Goal: Task Accomplishment & Management: Complete application form

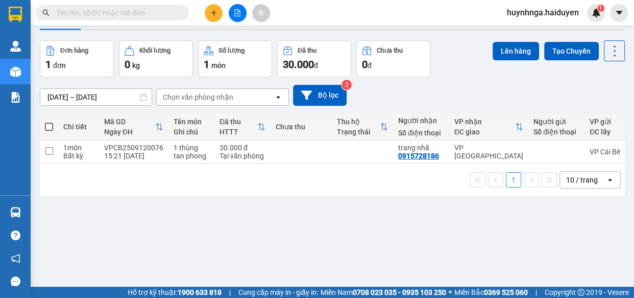
scroll to position [46, 0]
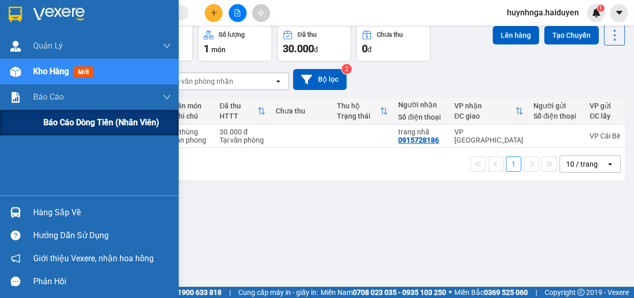
click at [67, 125] on span "Báo cáo dòng tiền (nhân viên)" at bounding box center [101, 122] width 116 height 13
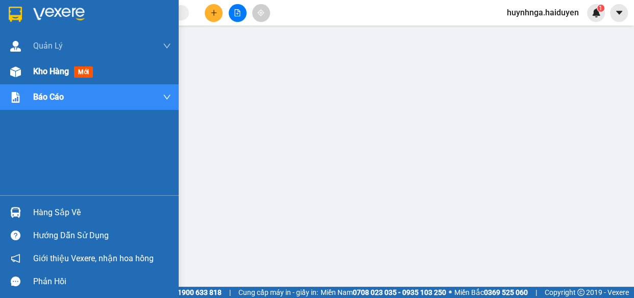
click at [36, 69] on span "Kho hàng" at bounding box center [51, 71] width 36 height 10
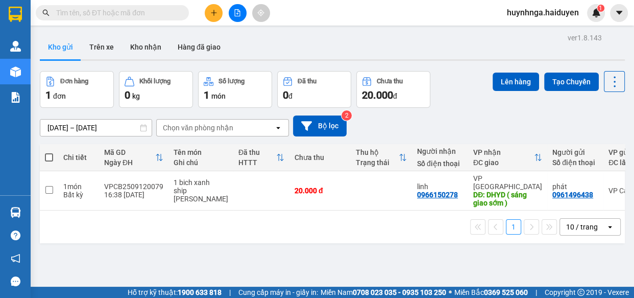
click at [110, 14] on input "text" at bounding box center [116, 12] width 121 height 11
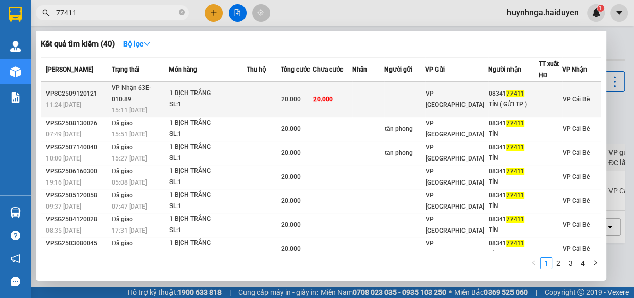
type input "77411"
click at [383, 94] on td at bounding box center [368, 99] width 32 height 35
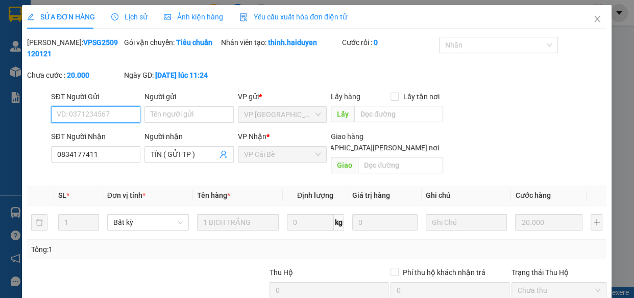
type input "0834177411"
type input "TÍN ( GỬI TP )"
type input "20.000"
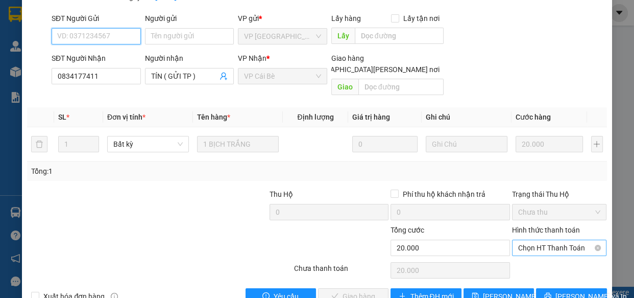
scroll to position [92, 0]
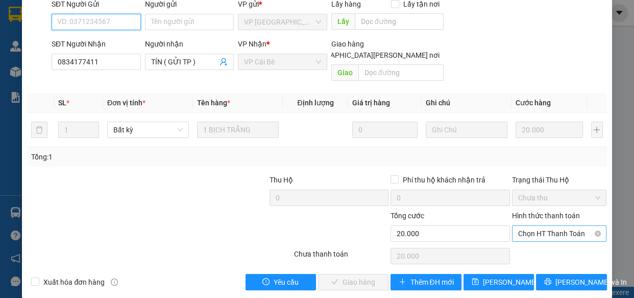
click at [571, 226] on span "Chọn HT Thanh Toán" at bounding box center [559, 233] width 83 height 15
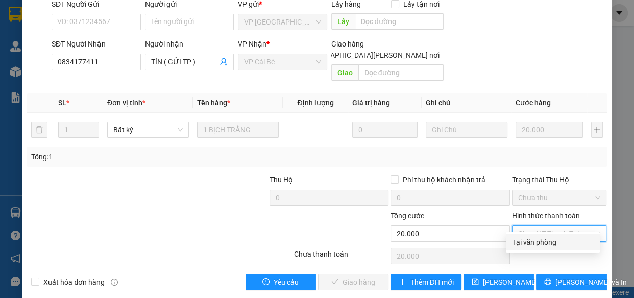
click at [560, 245] on div "Tại văn phòng" at bounding box center [553, 241] width 82 height 11
type input "0"
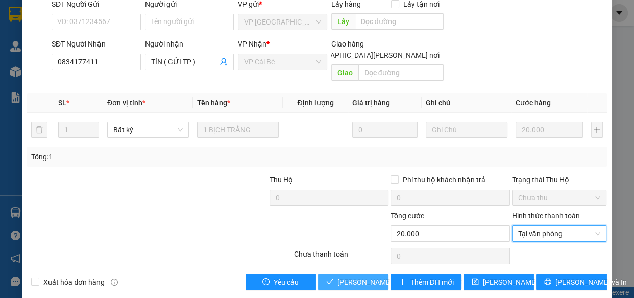
click at [368, 276] on span "[PERSON_NAME] và [PERSON_NAME] hàng" at bounding box center [407, 281] width 138 height 11
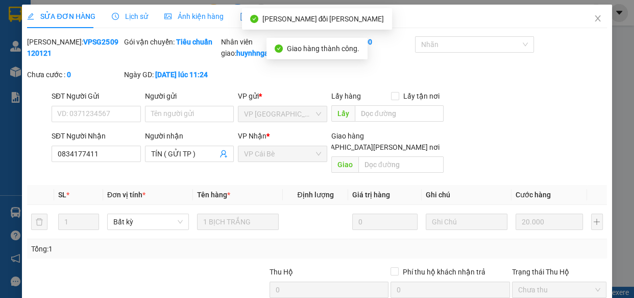
scroll to position [0, 0]
click at [594, 23] on icon "close" at bounding box center [598, 19] width 8 height 8
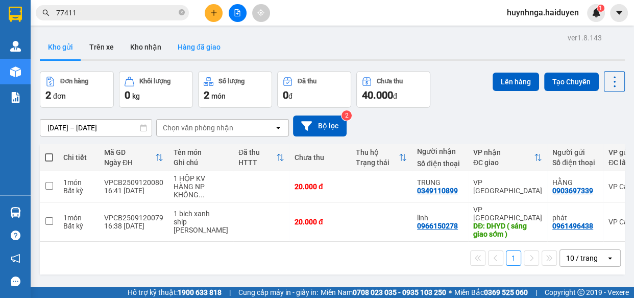
click at [184, 47] on button "Hàng đã giao" at bounding box center [199, 47] width 59 height 25
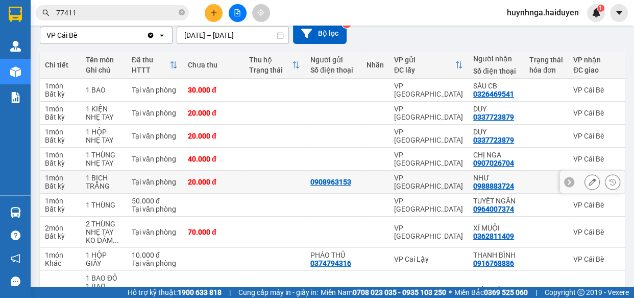
scroll to position [139, 0]
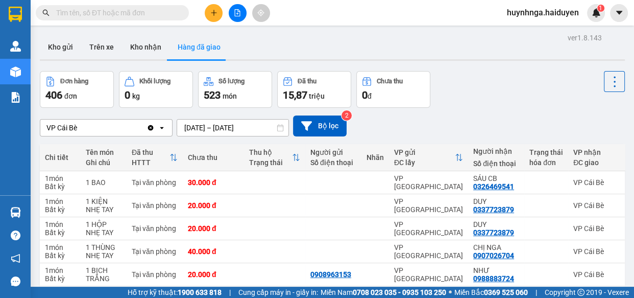
click at [102, 11] on input "text" at bounding box center [116, 12] width 121 height 11
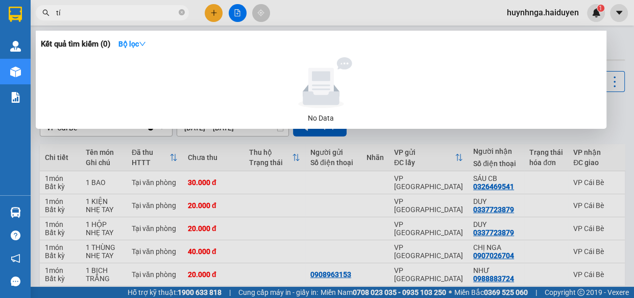
type input "tín"
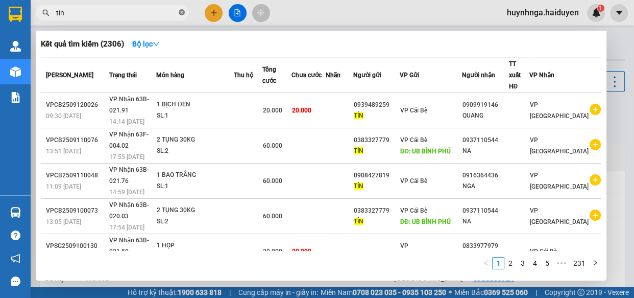
click at [179, 14] on icon "close-circle" at bounding box center [182, 12] width 6 height 6
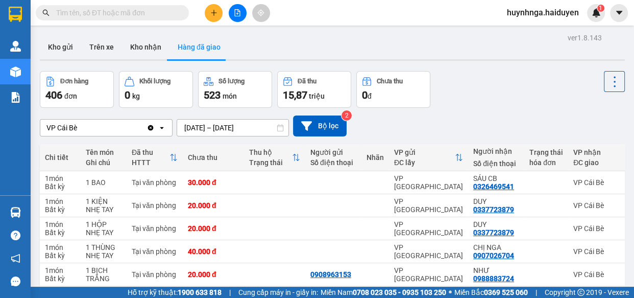
click at [156, 12] on input "text" at bounding box center [116, 12] width 121 height 11
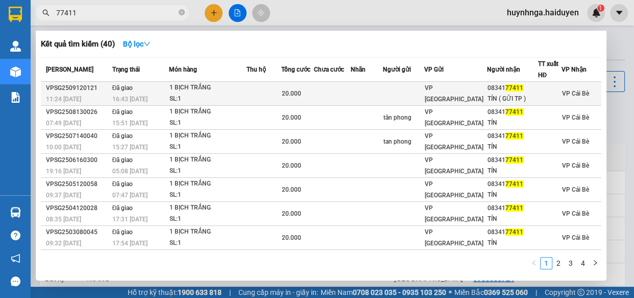
type input "77411"
click at [272, 92] on td at bounding box center [264, 94] width 35 height 24
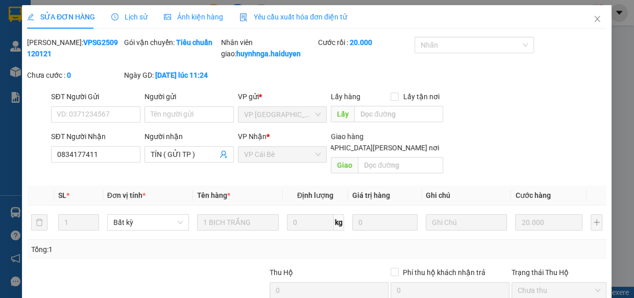
type input "0834177411"
type input "TÍN ( GỬI TP )"
type input "20.000"
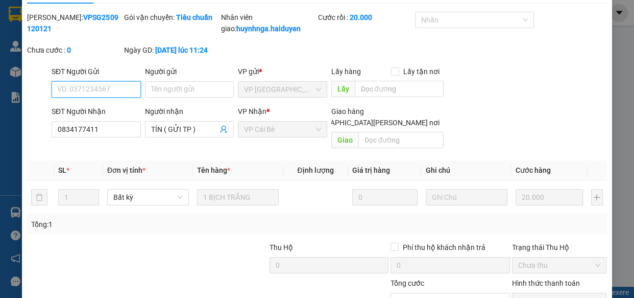
scroll to position [11, 0]
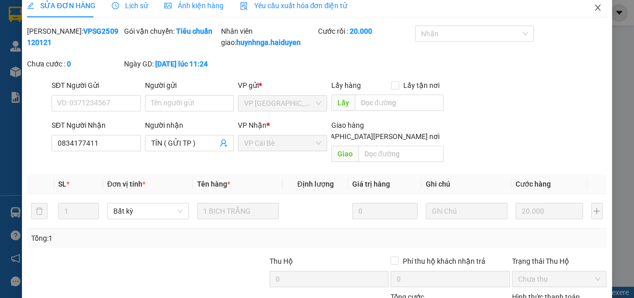
click at [594, 5] on icon "close" at bounding box center [598, 8] width 8 height 8
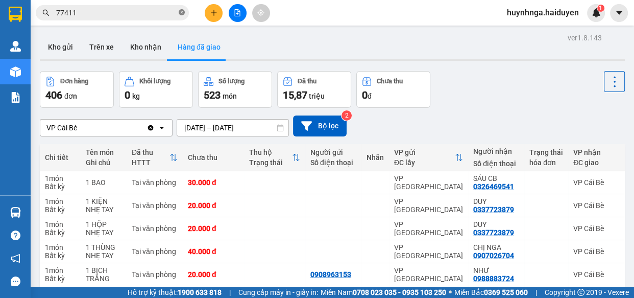
click at [184, 13] on icon "close-circle" at bounding box center [182, 12] width 6 height 6
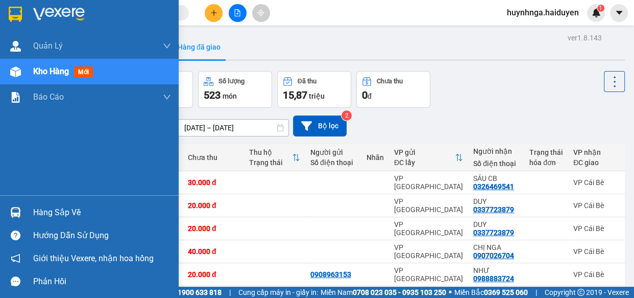
click at [49, 76] on span "Kho hàng" at bounding box center [51, 71] width 36 height 10
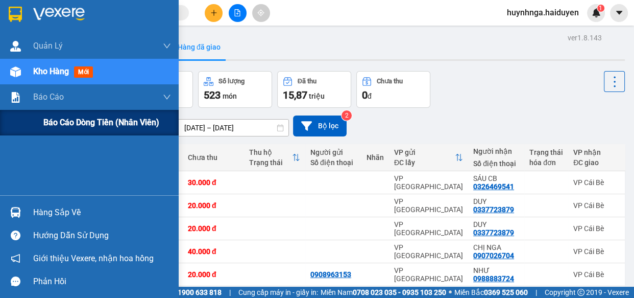
click at [58, 122] on span "Báo cáo dòng tiền (nhân viên)" at bounding box center [101, 122] width 116 height 13
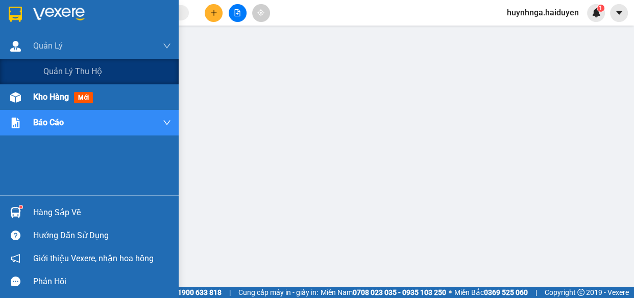
drag, startPoint x: 68, startPoint y: 70, endPoint x: 68, endPoint y: 91, distance: 20.9
click at [68, 71] on span "Quản lý thu hộ" at bounding box center [72, 71] width 59 height 13
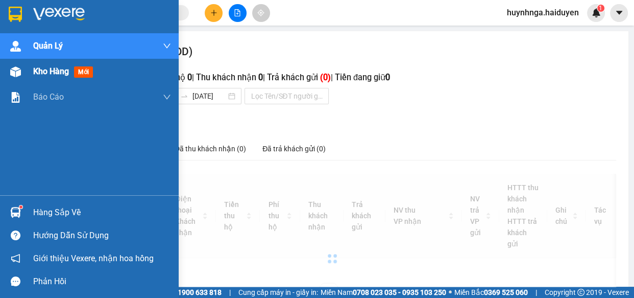
click at [63, 70] on span "Kho hàng" at bounding box center [51, 71] width 36 height 10
